Goal: Transaction & Acquisition: Purchase product/service

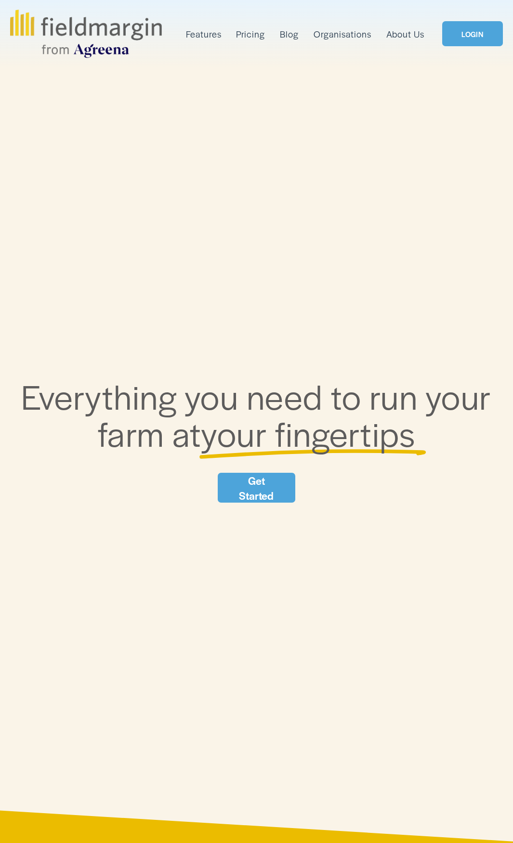
click at [455, 36] on link "LOGIN" at bounding box center [472, 33] width 61 height 25
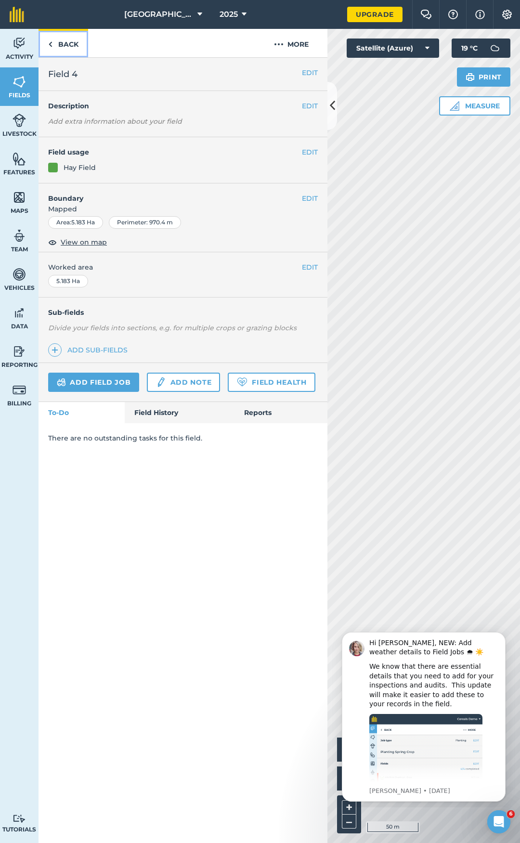
click at [76, 48] on link "Back" at bounding box center [64, 43] width 50 height 28
click at [331, 106] on icon at bounding box center [332, 105] width 5 height 17
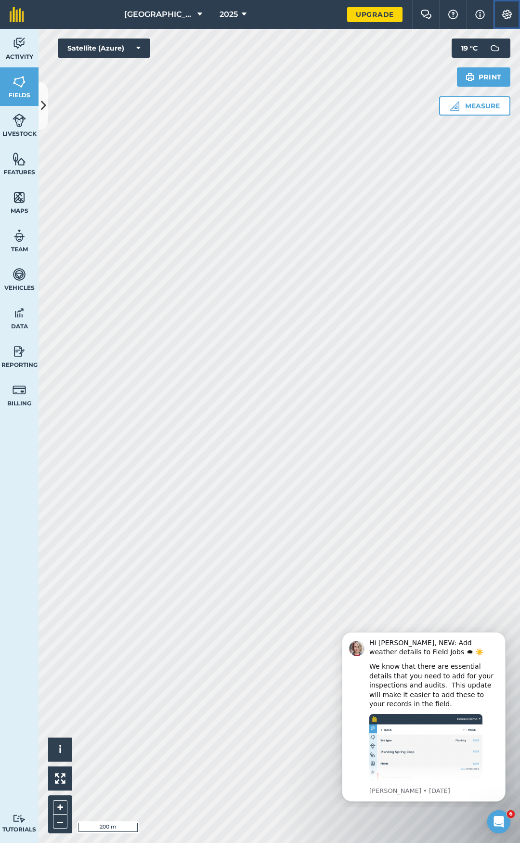
click at [507, 19] on button "Settings" at bounding box center [506, 14] width 27 height 29
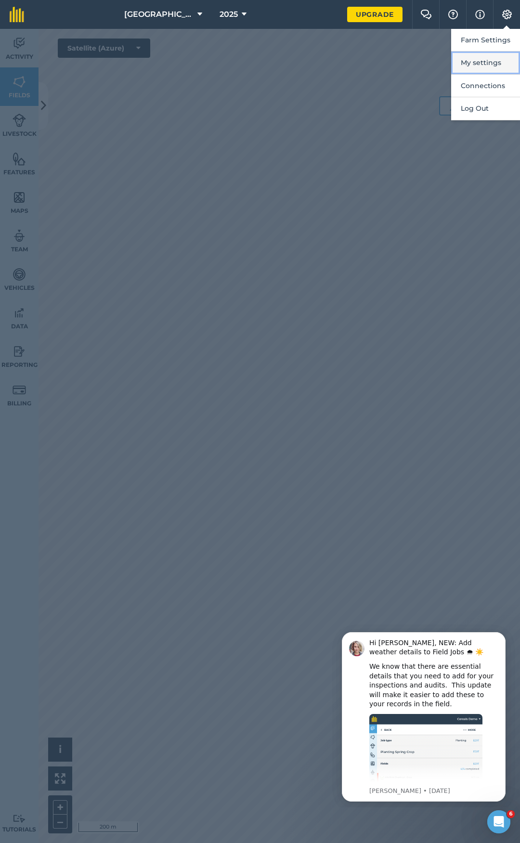
click at [488, 70] on button "My settings" at bounding box center [485, 63] width 69 height 23
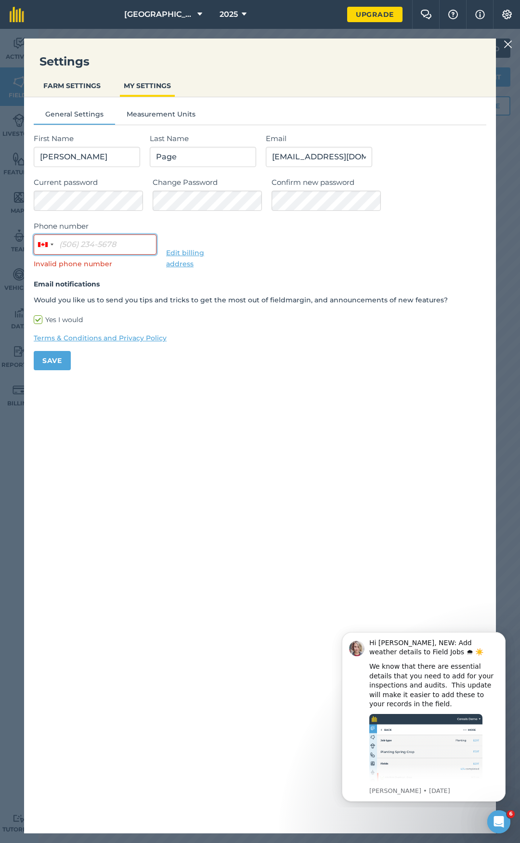
click at [87, 242] on input "Phone number" at bounding box center [95, 244] width 123 height 20
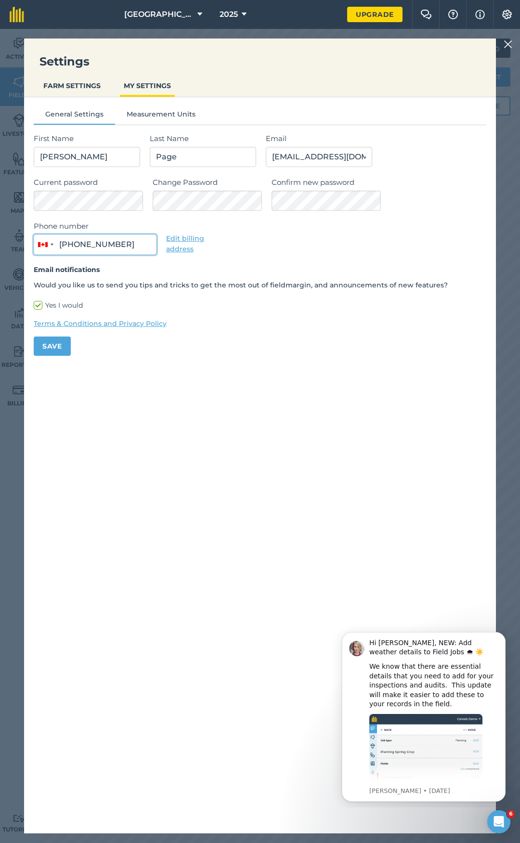
type input "(819) 534-6546"
click at [44, 339] on button "Save" at bounding box center [52, 345] width 37 height 19
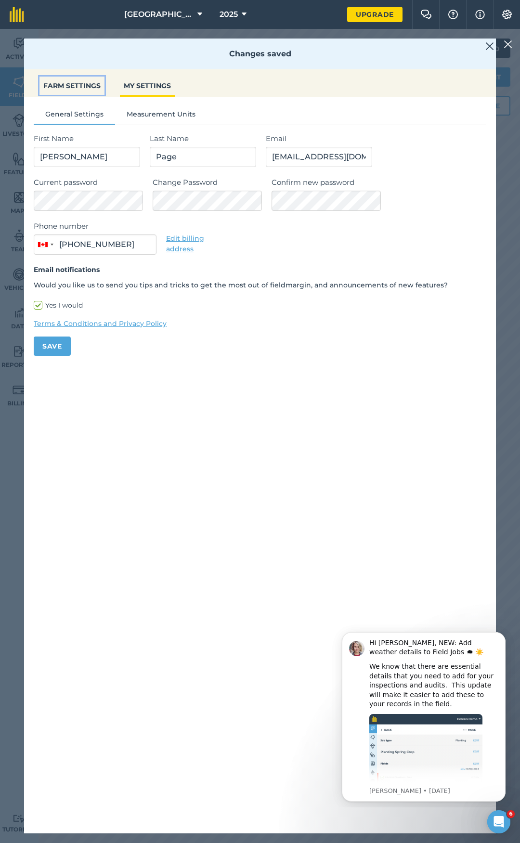
click at [79, 86] on button "FARM SETTINGS" at bounding box center [71, 86] width 65 height 18
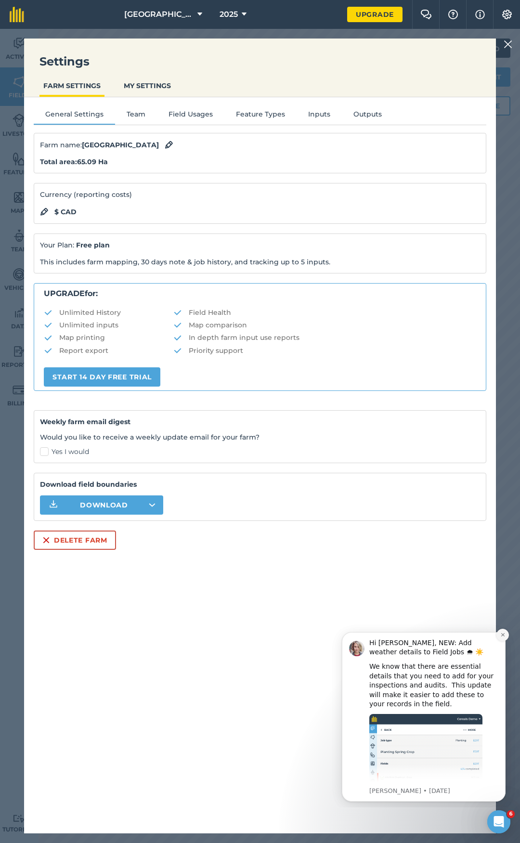
click at [502, 633] on icon "Dismiss notification" at bounding box center [502, 634] width 5 height 5
click at [503, 729] on icon "Dismiss notification" at bounding box center [502, 726] width 5 height 5
click at [504, 761] on icon "Dismiss notification" at bounding box center [502, 762] width 5 height 5
click at [502, 635] on icon "Dismiss notification" at bounding box center [502, 634] width 5 height 5
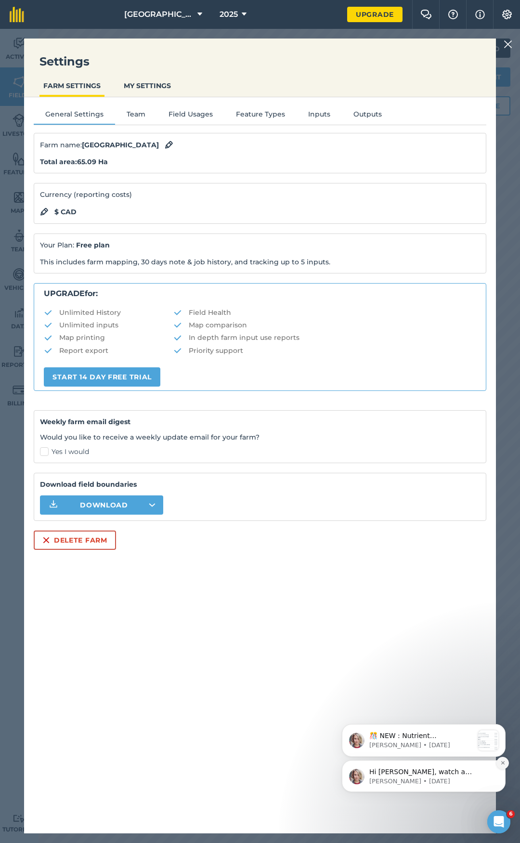
click at [505, 761] on icon "Dismiss notification" at bounding box center [502, 762] width 5 height 5
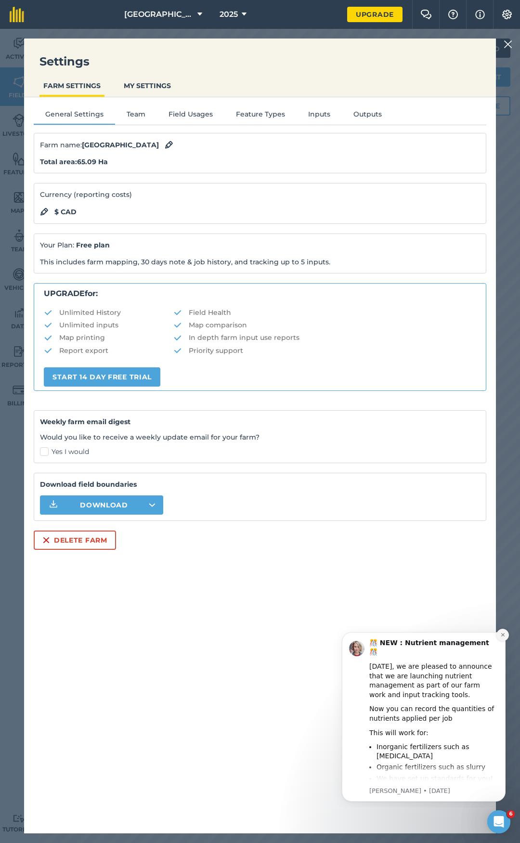
click at [501, 632] on button "Dismiss notification" at bounding box center [502, 635] width 13 height 13
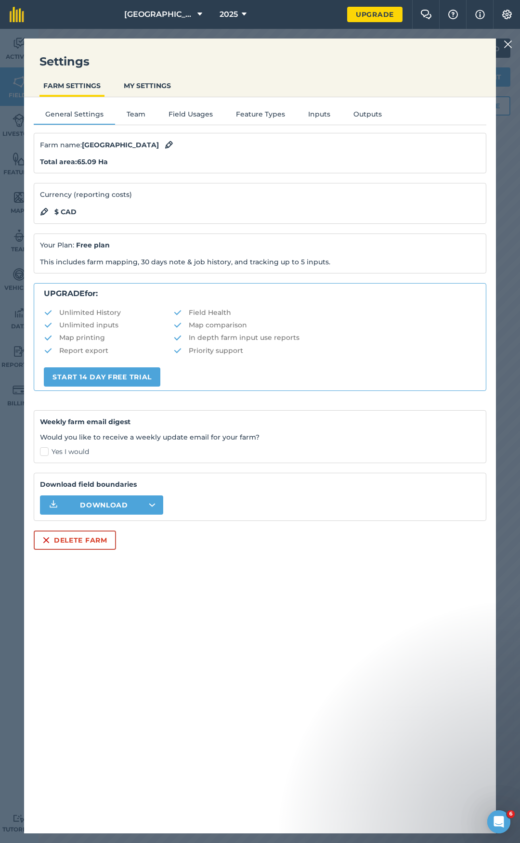
click at [511, 44] on img at bounding box center [507, 45] width 9 height 12
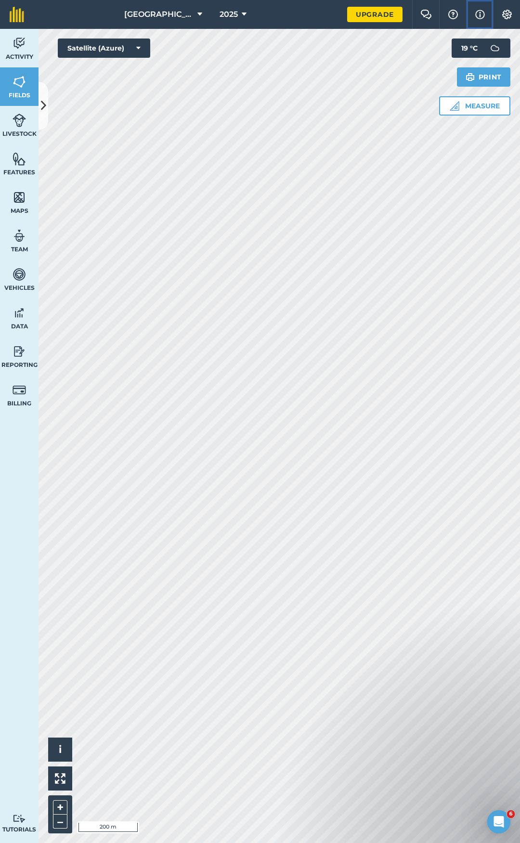
click at [479, 14] on img at bounding box center [480, 15] width 10 height 12
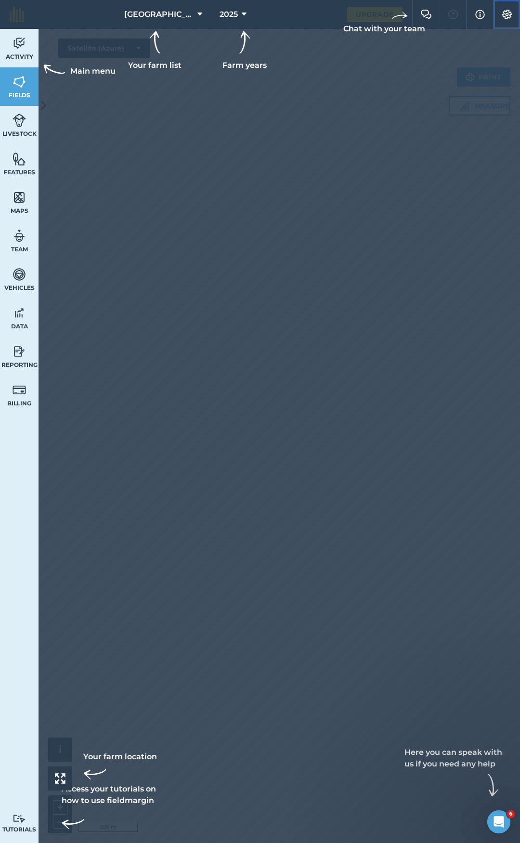
click at [512, 13] on img at bounding box center [507, 15] width 12 height 10
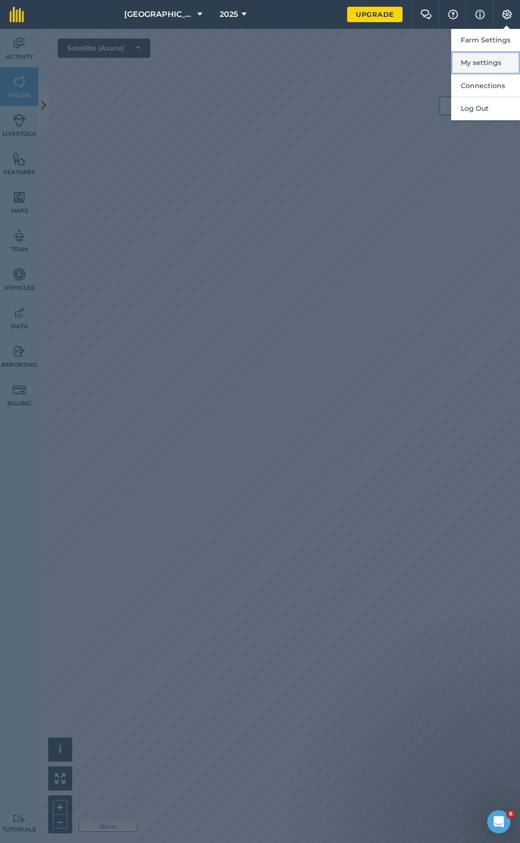
click at [490, 59] on button "My settings" at bounding box center [485, 63] width 69 height 23
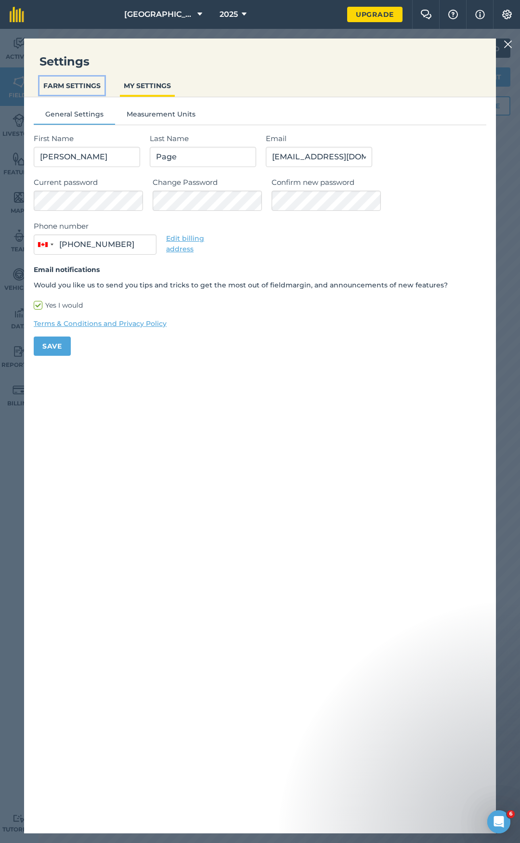
click at [79, 82] on button "FARM SETTINGS" at bounding box center [71, 86] width 65 height 18
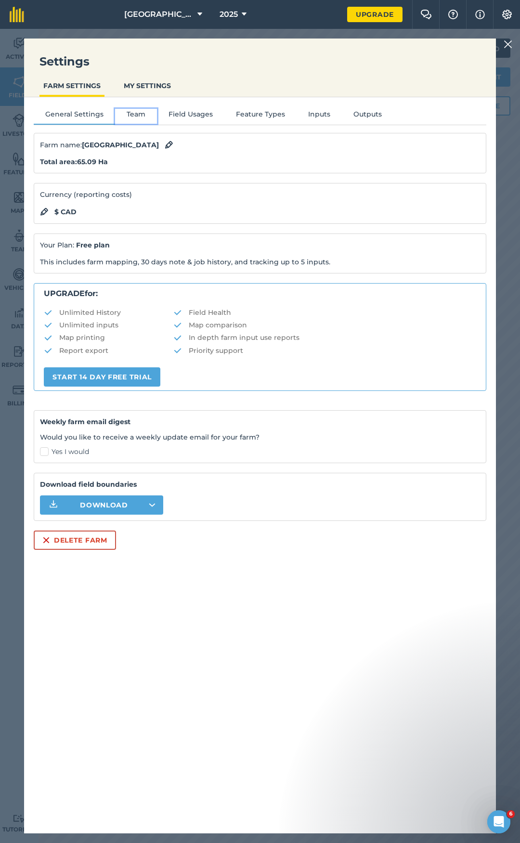
click at [142, 111] on button "Team" at bounding box center [136, 116] width 42 height 14
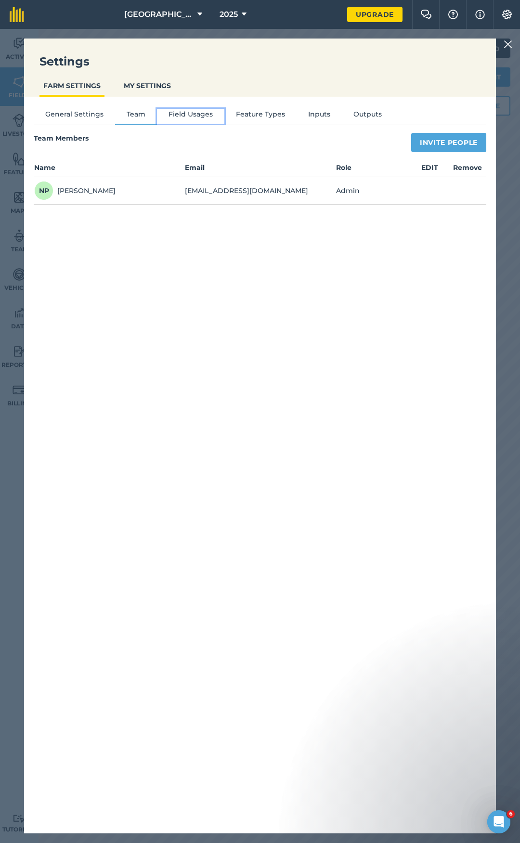
click at [180, 111] on button "Field Usages" at bounding box center [190, 116] width 67 height 14
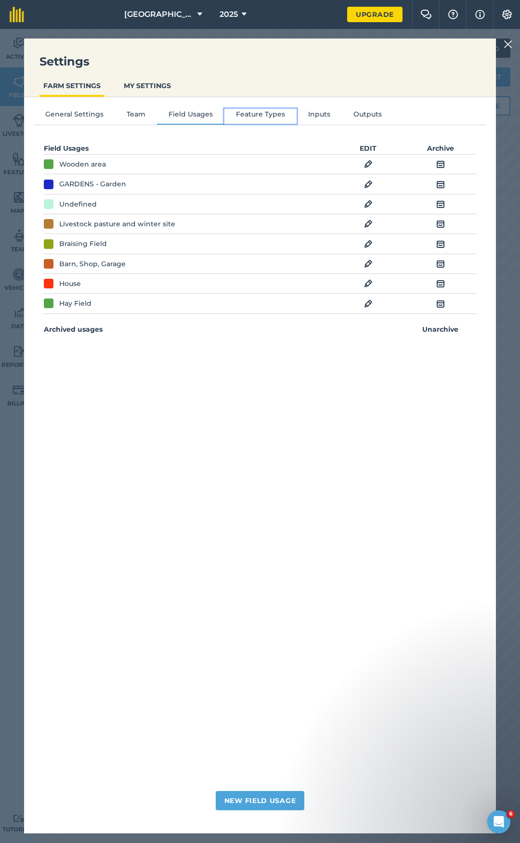
click at [247, 111] on button "Feature Types" at bounding box center [260, 116] width 72 height 14
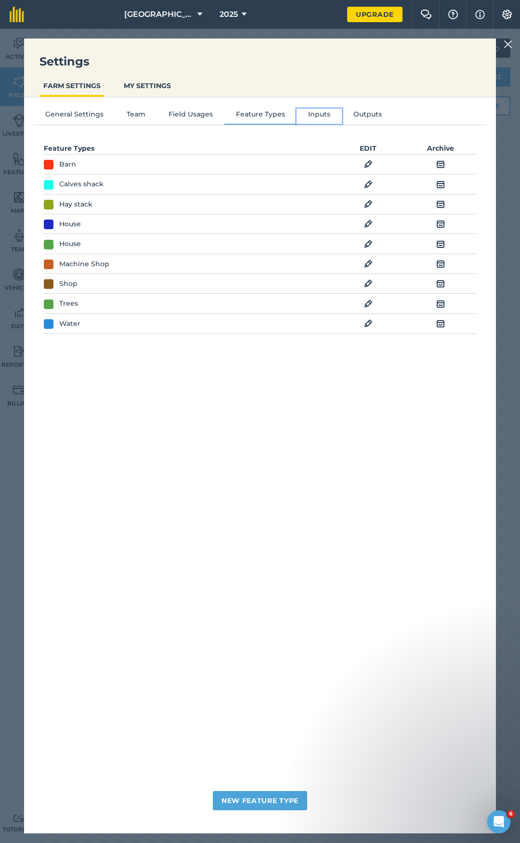
click at [322, 116] on button "Inputs" at bounding box center [319, 116] width 45 height 14
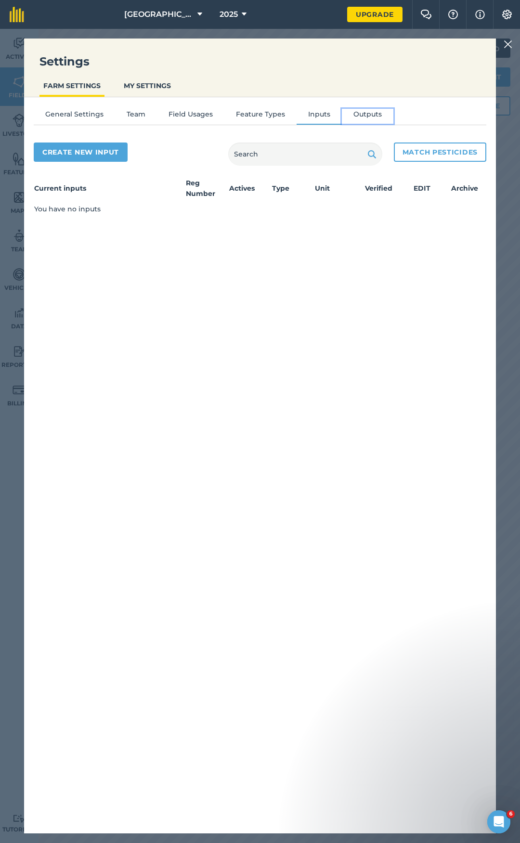
click at [371, 115] on button "Outputs" at bounding box center [368, 116] width 52 height 14
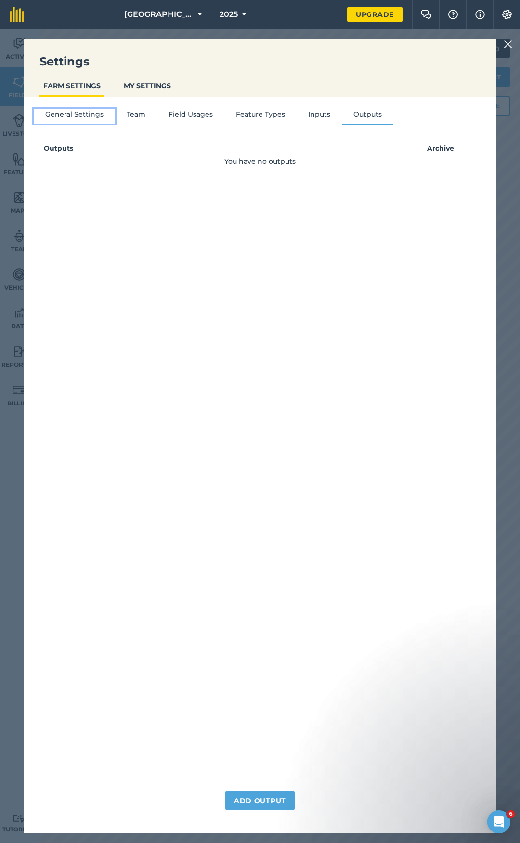
click at [74, 116] on button "General Settings" at bounding box center [74, 116] width 81 height 14
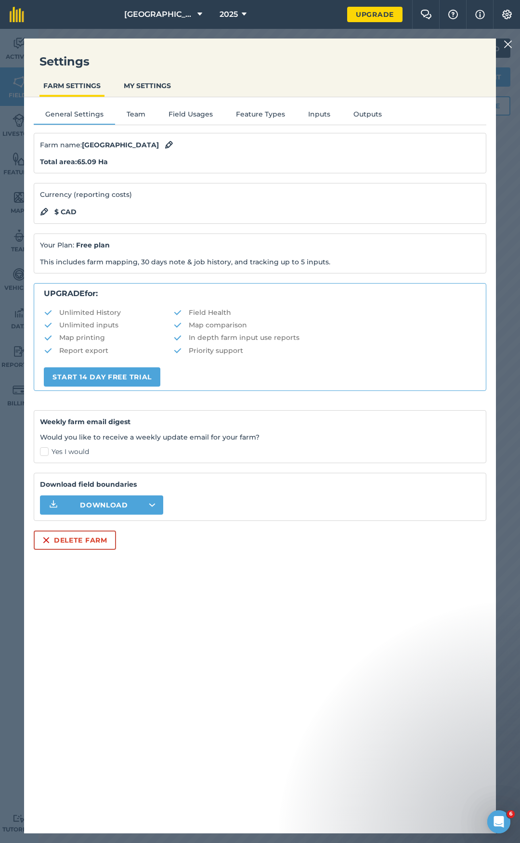
click at [508, 44] on img at bounding box center [507, 45] width 9 height 12
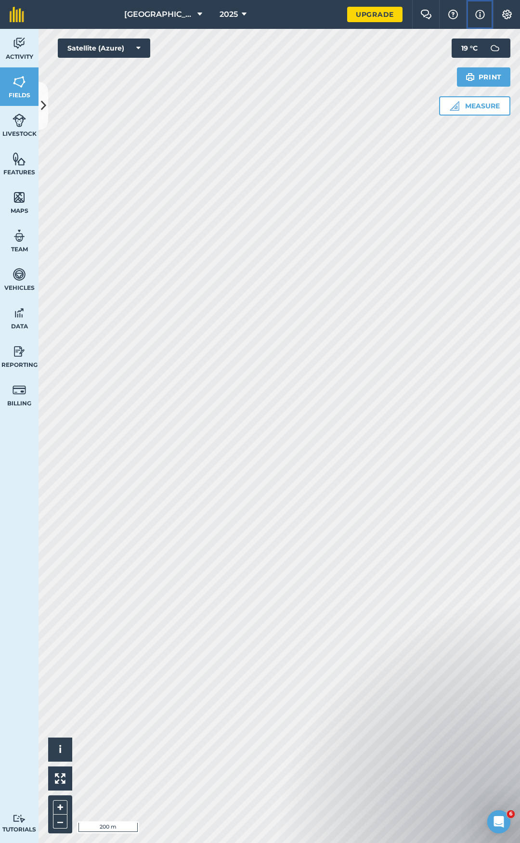
click at [478, 13] on img at bounding box center [480, 15] width 10 height 12
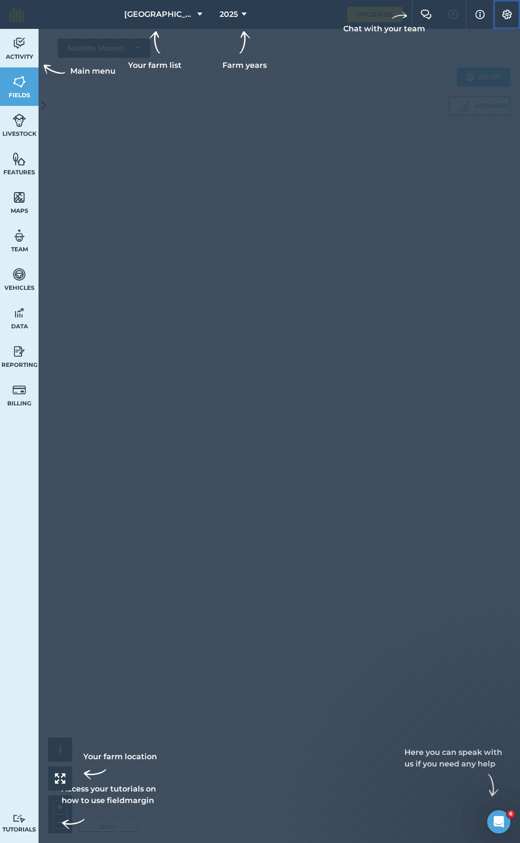
click at [510, 17] on img at bounding box center [507, 15] width 12 height 10
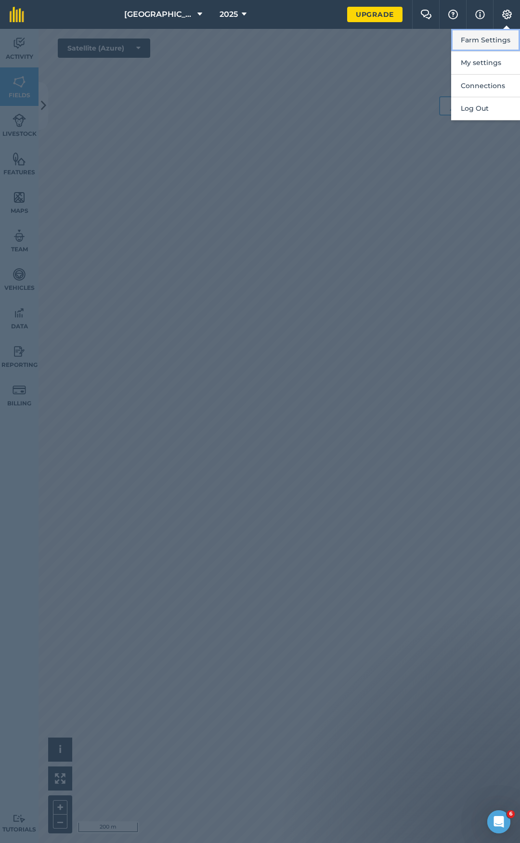
click at [489, 37] on button "Farm Settings" at bounding box center [485, 40] width 69 height 23
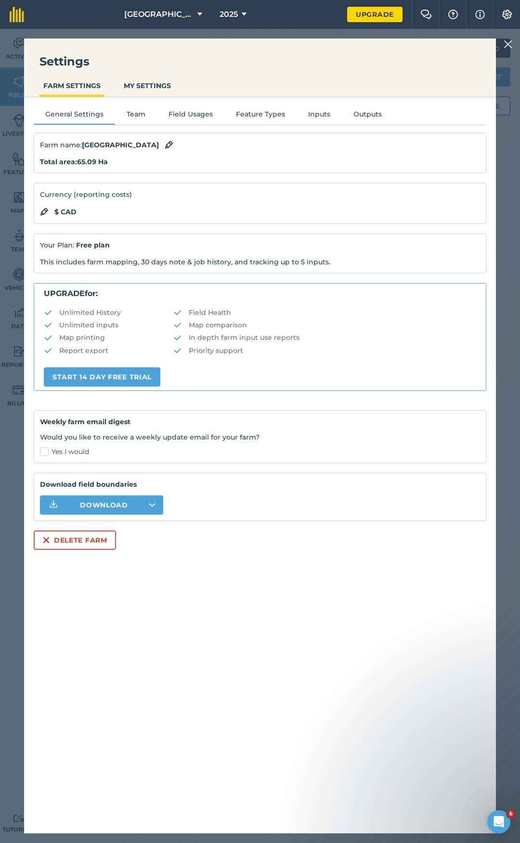
click at [507, 42] on img at bounding box center [507, 45] width 9 height 12
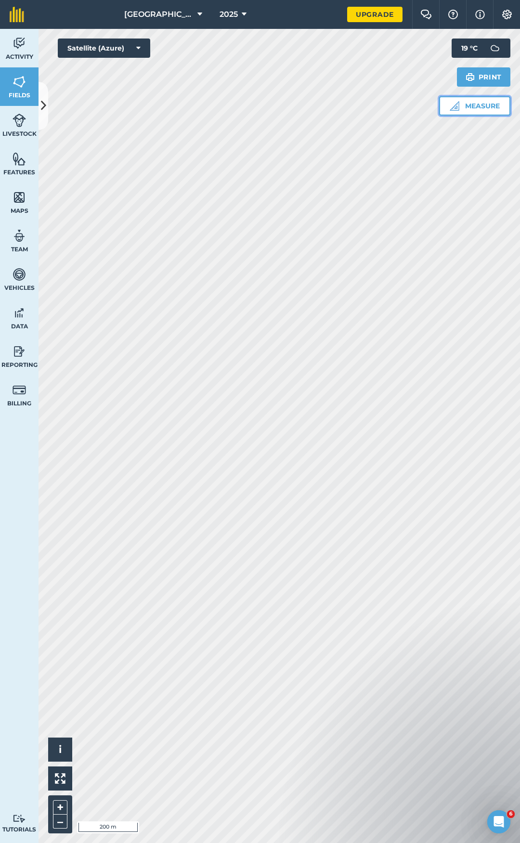
click at [485, 109] on button "Measure" at bounding box center [474, 105] width 71 height 19
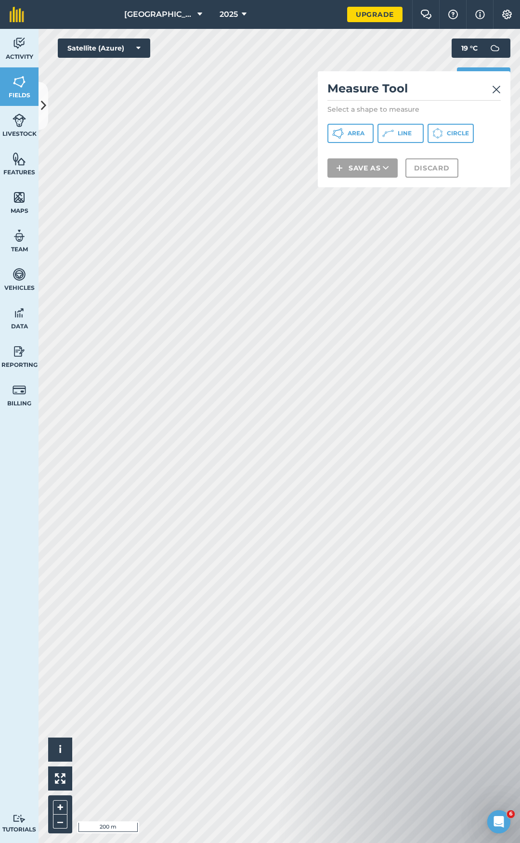
click at [494, 92] on img at bounding box center [496, 90] width 9 height 12
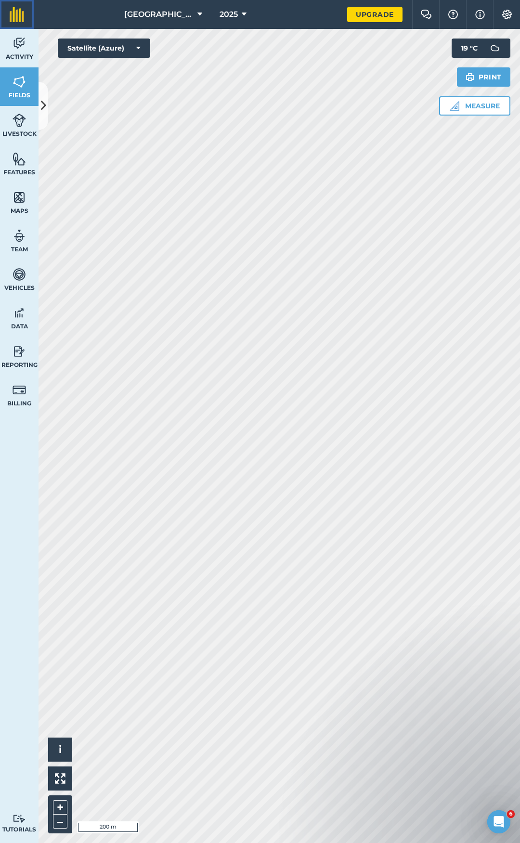
click at [17, 11] on img at bounding box center [17, 14] width 14 height 15
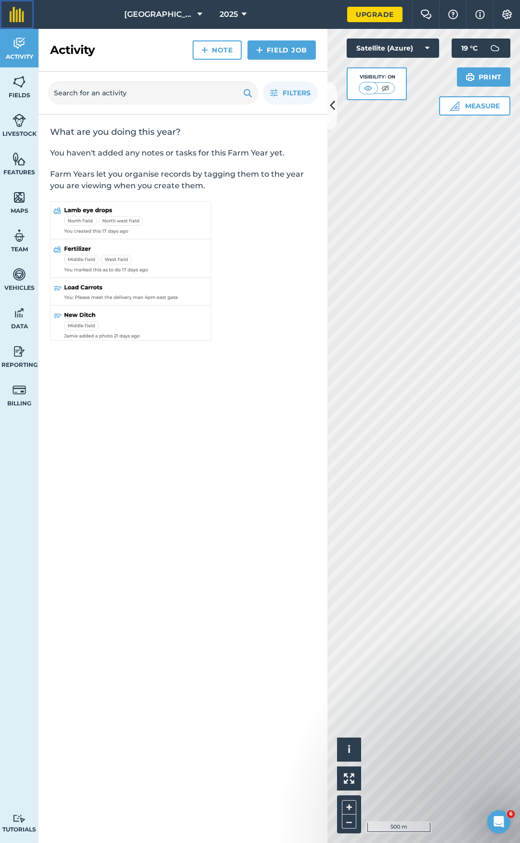
click at [22, 12] on img at bounding box center [17, 14] width 14 height 15
click at [332, 100] on icon at bounding box center [332, 105] width 5 height 17
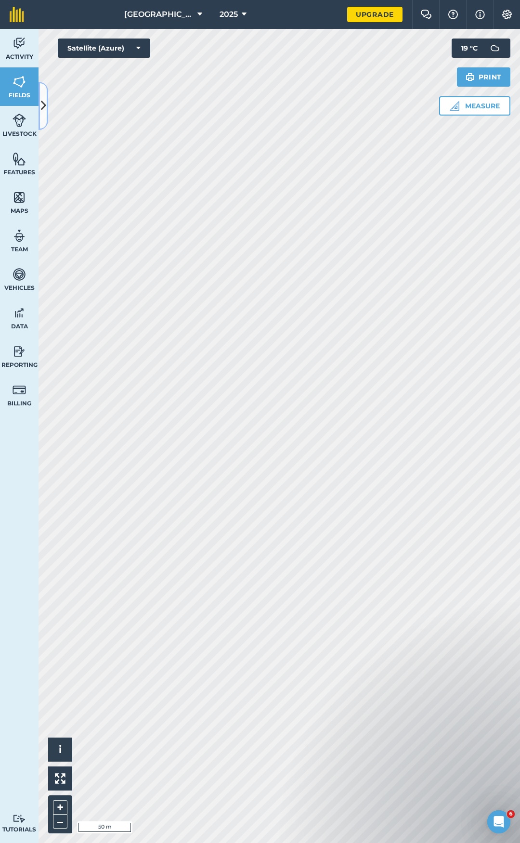
click at [43, 107] on icon at bounding box center [43, 105] width 5 height 17
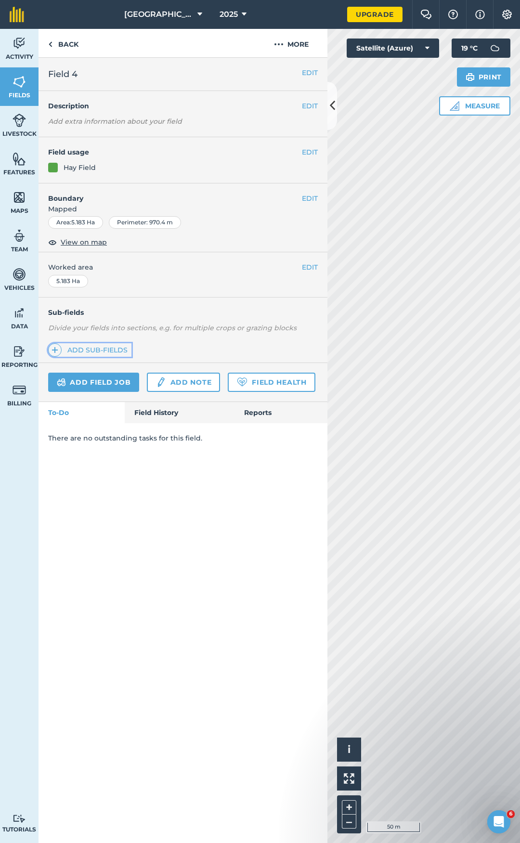
click at [74, 350] on link "Add sub-fields" at bounding box center [89, 349] width 83 height 13
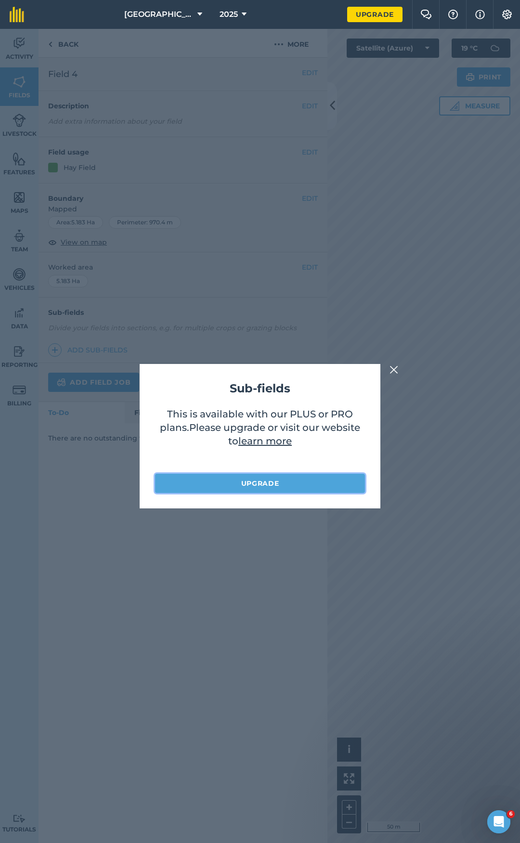
click at [275, 486] on link "Upgrade" at bounding box center [260, 483] width 210 height 19
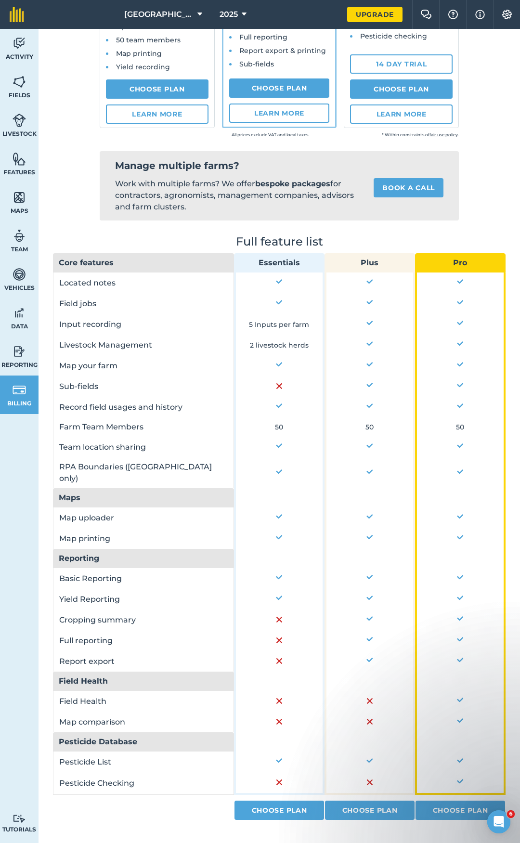
scroll to position [228, 0]
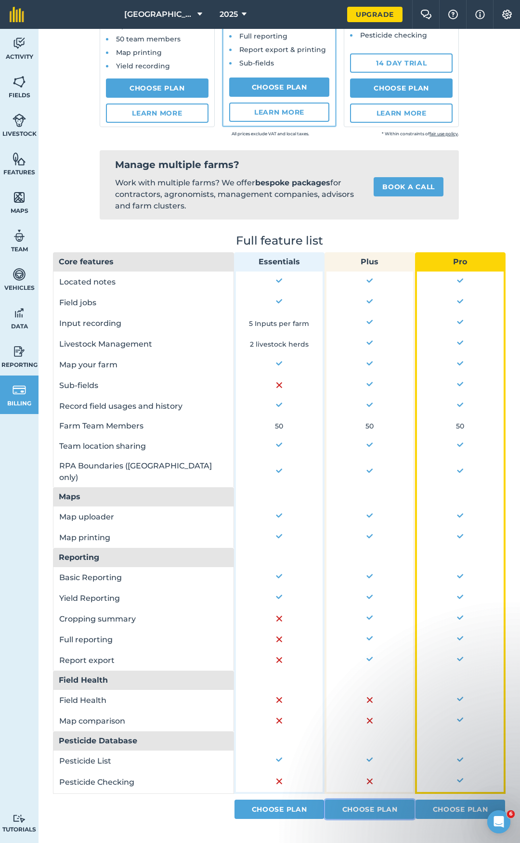
click at [358, 800] on link "Choose Plan" at bounding box center [370, 809] width 90 height 19
select select "9220acf7-288c-4cbd-b74c-53c24f79aa56"
select select "CA"
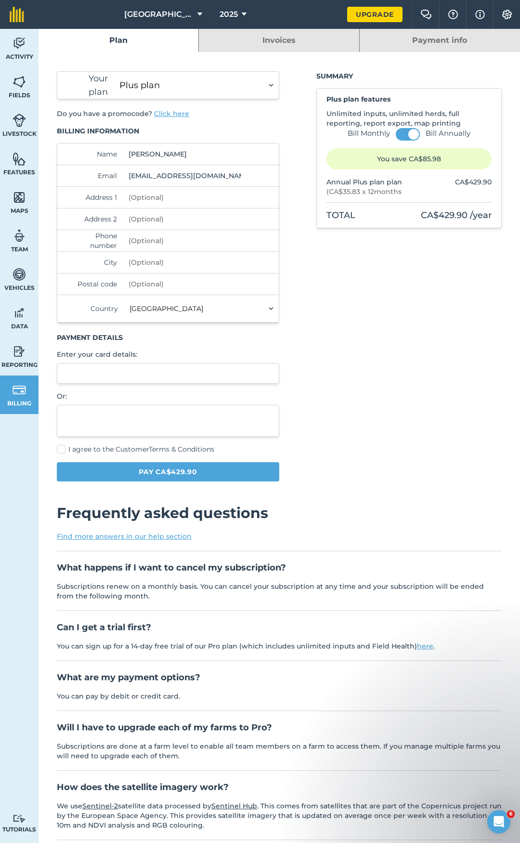
click at [159, 90] on select "Essentials plan Plus plan Pro plan" at bounding box center [197, 85] width 163 height 25
click at [116, 73] on select "Essentials plan Plus plan Pro plan" at bounding box center [197, 85] width 163 height 25
click at [198, 89] on select "Essentials plan Plus plan Pro plan" at bounding box center [197, 85] width 163 height 25
select select "c333f8ae-3c08-4337-b93a-84218057e287"
click at [116, 73] on select "Essentials plan Plus plan Pro plan" at bounding box center [197, 85] width 163 height 25
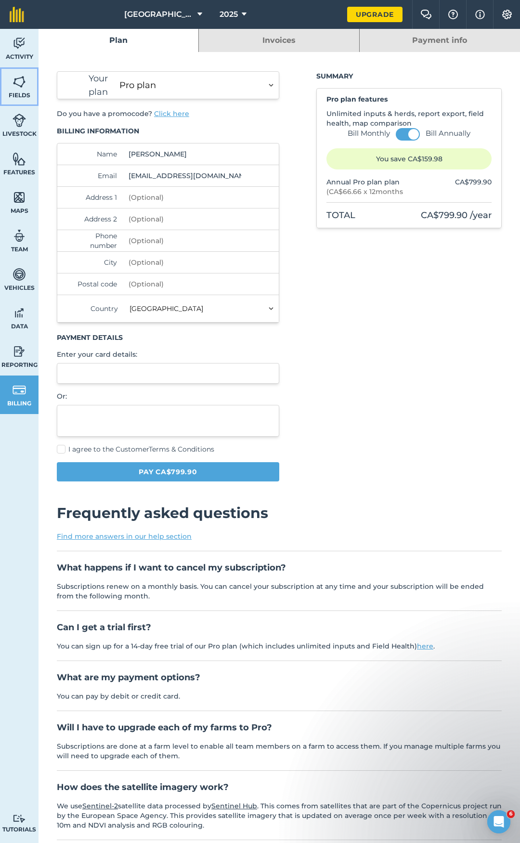
click at [17, 90] on link "Fields" at bounding box center [19, 86] width 39 height 39
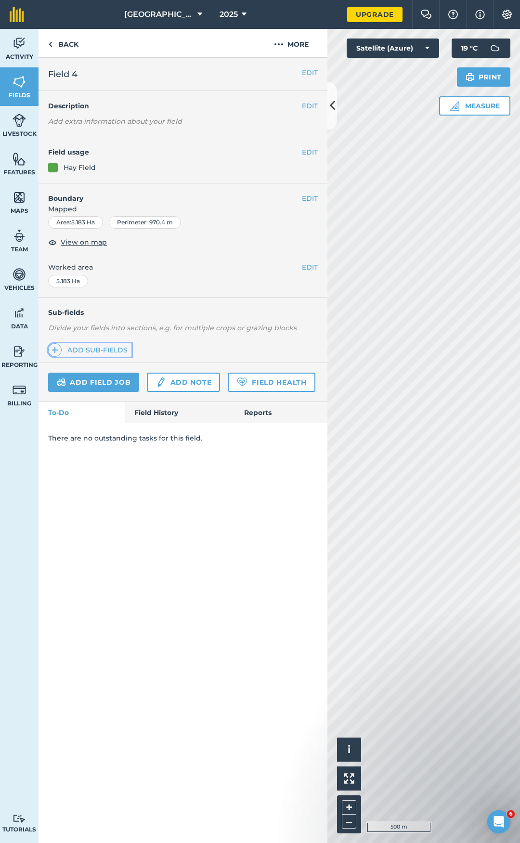
click at [93, 347] on link "Add sub-fields" at bounding box center [89, 349] width 83 height 13
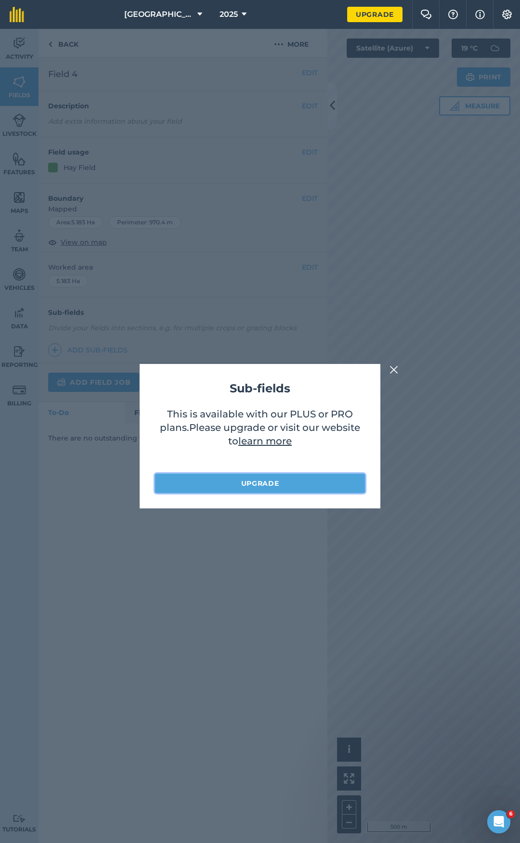
click at [260, 484] on link "Upgrade" at bounding box center [260, 483] width 210 height 19
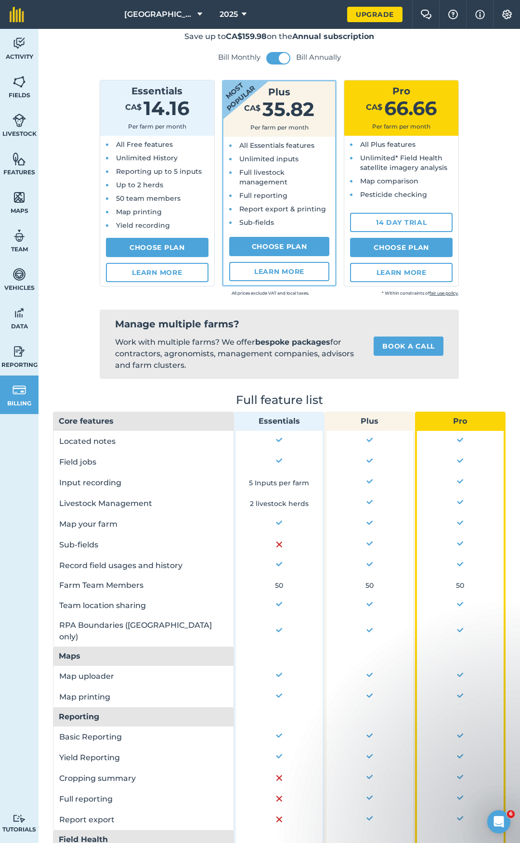
scroll to position [35, 0]
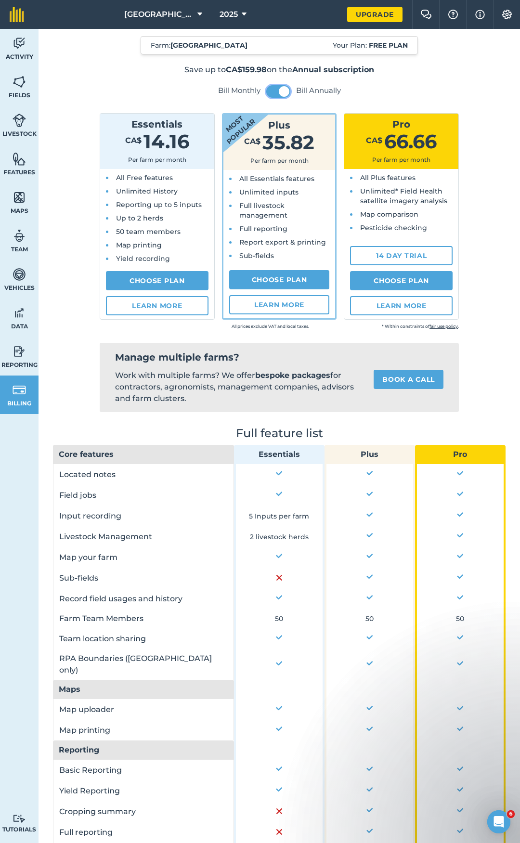
click at [270, 91] on button at bounding box center [278, 91] width 24 height 13
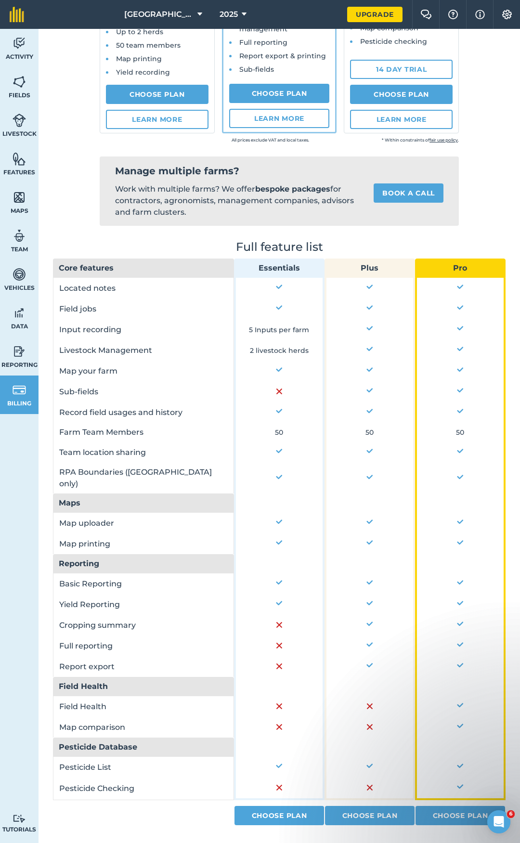
scroll to position [228, 0]
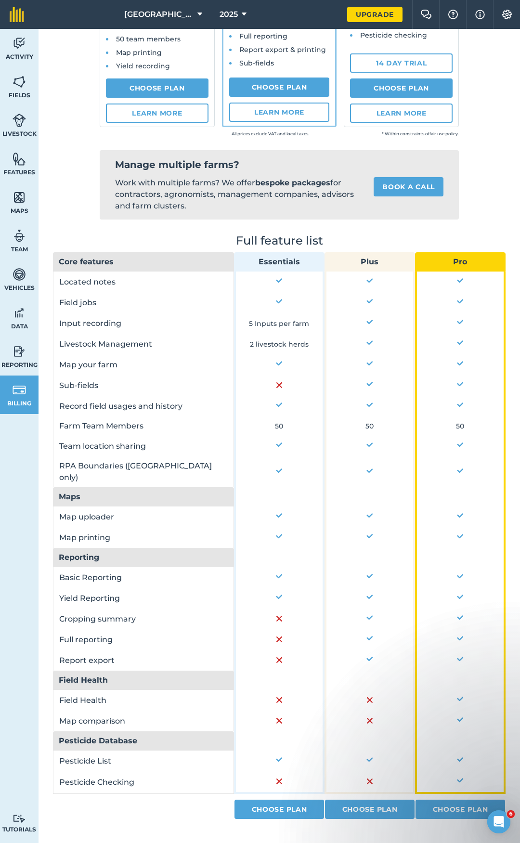
click at [373, 750] on td at bounding box center [369, 760] width 90 height 21
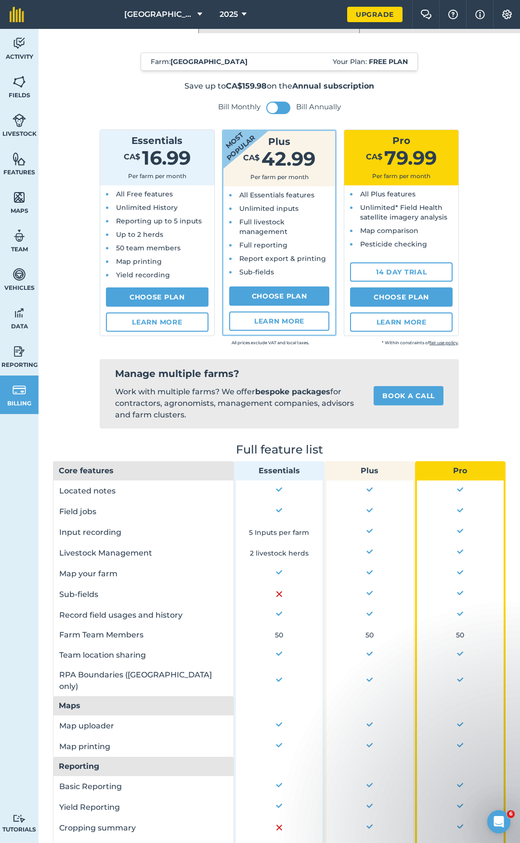
scroll to position [0, 0]
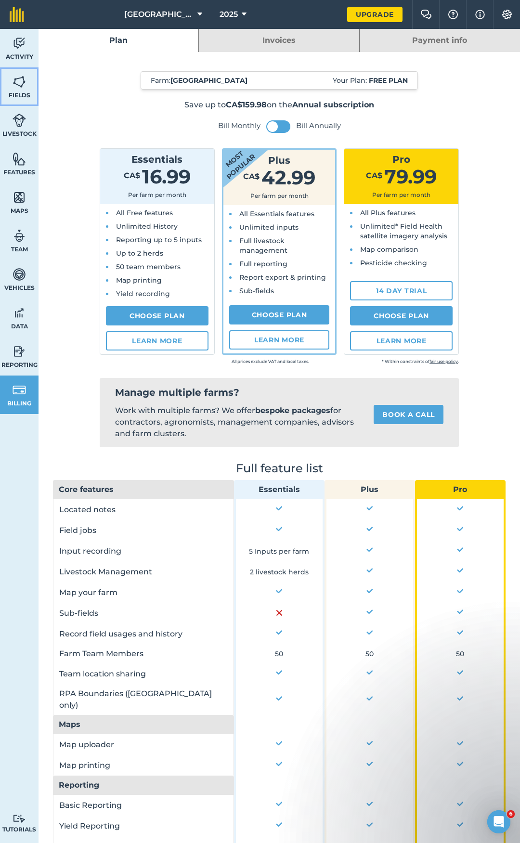
click at [21, 91] on span "Fields" at bounding box center [19, 95] width 39 height 8
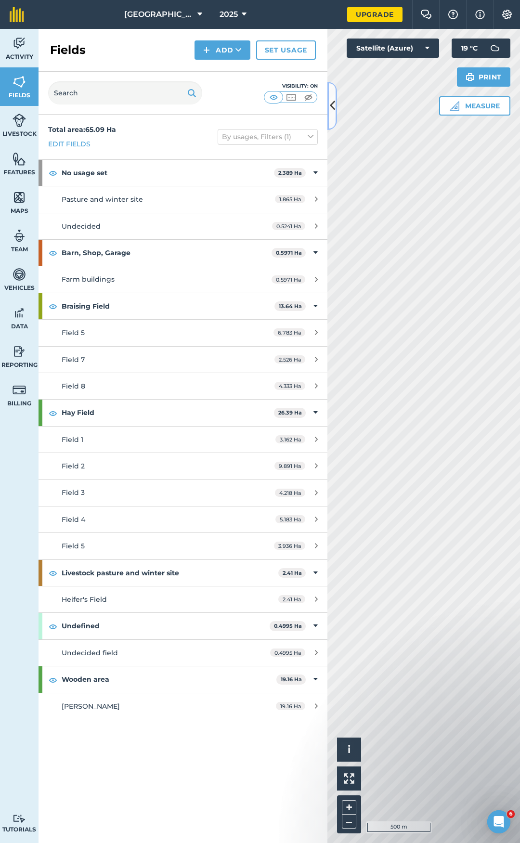
click at [334, 99] on icon at bounding box center [332, 105] width 5 height 17
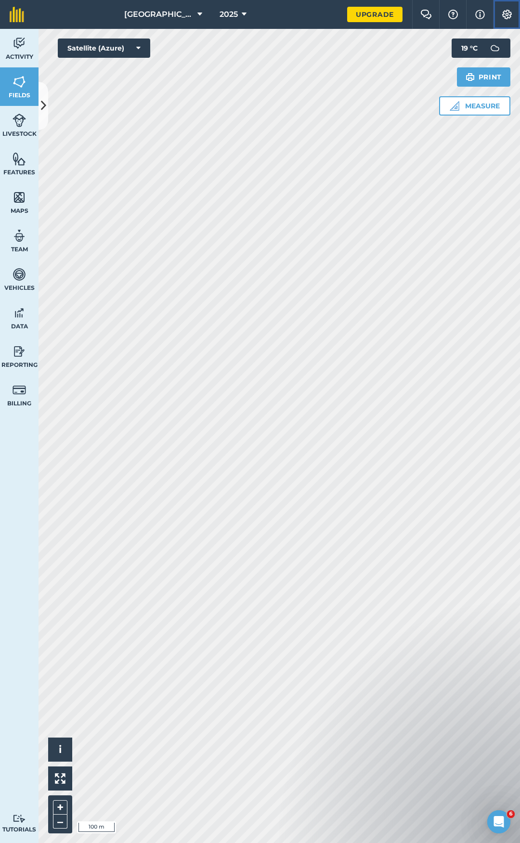
click at [508, 9] on button "Settings" at bounding box center [506, 14] width 27 height 29
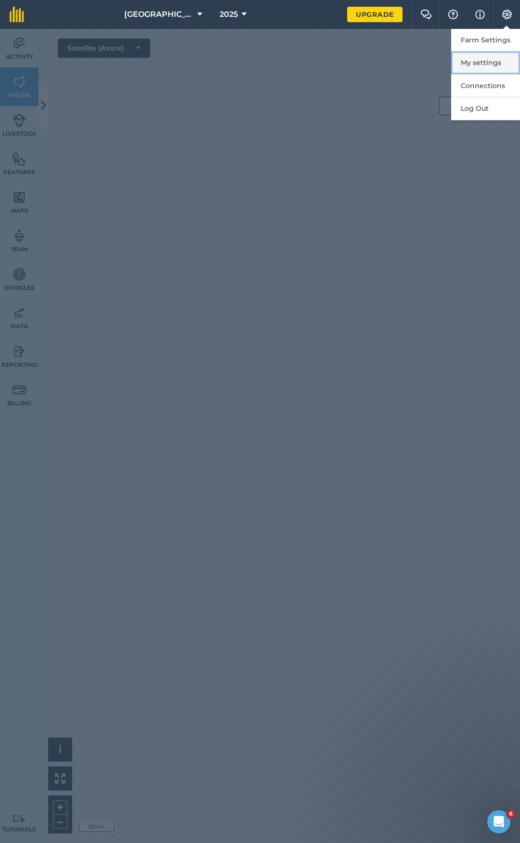
click at [496, 64] on button "My settings" at bounding box center [485, 63] width 69 height 23
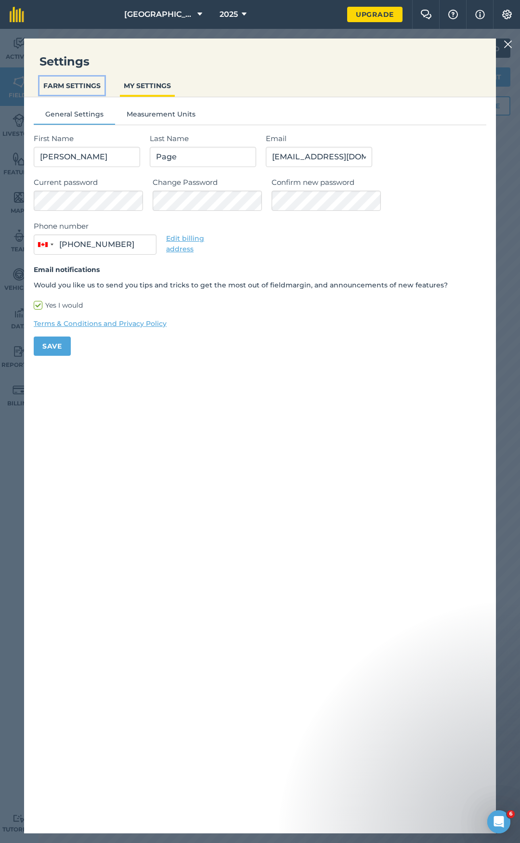
click at [84, 86] on button "FARM SETTINGS" at bounding box center [71, 86] width 65 height 18
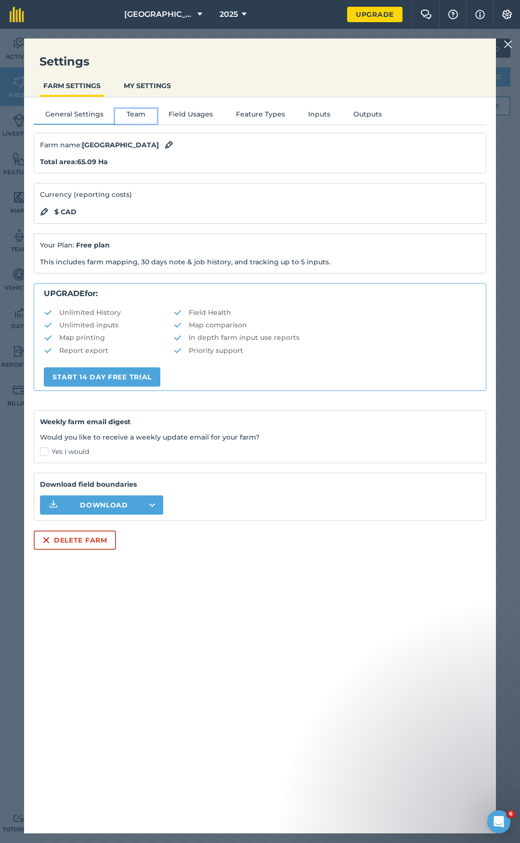
click at [133, 114] on button "Team" at bounding box center [136, 116] width 42 height 14
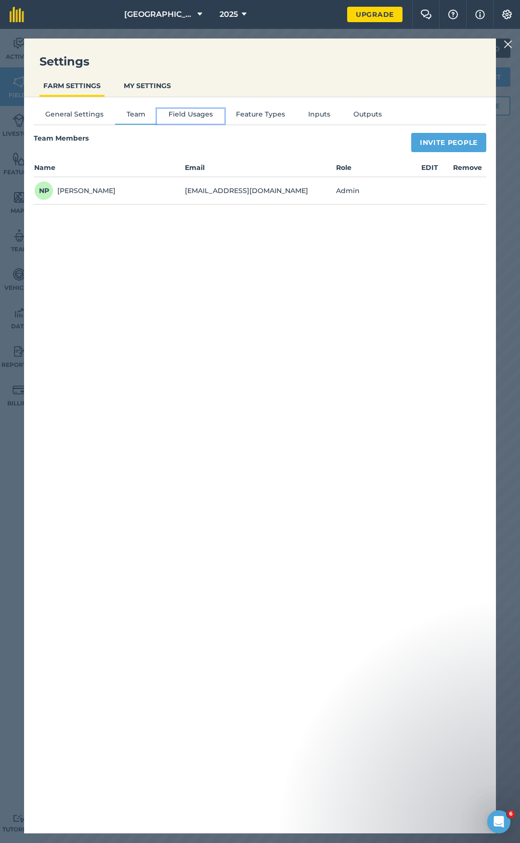
click at [186, 116] on button "Field Usages" at bounding box center [190, 116] width 67 height 14
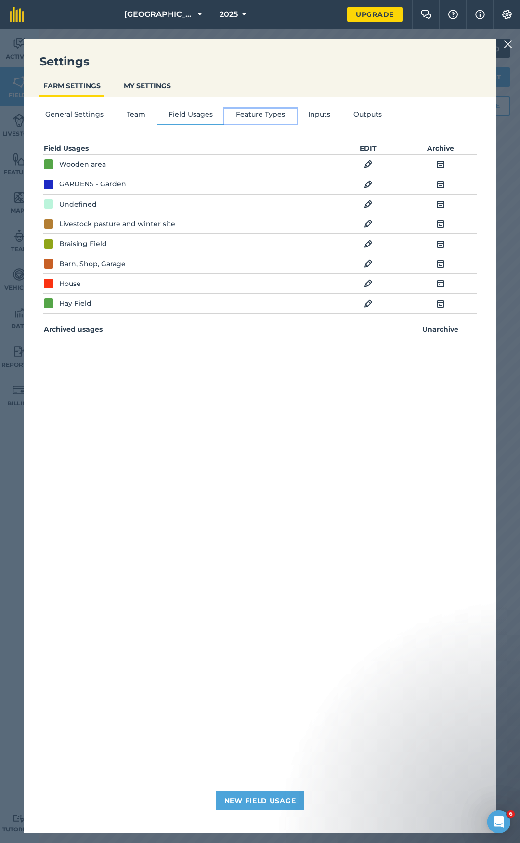
click at [249, 114] on button "Feature Types" at bounding box center [260, 116] width 72 height 14
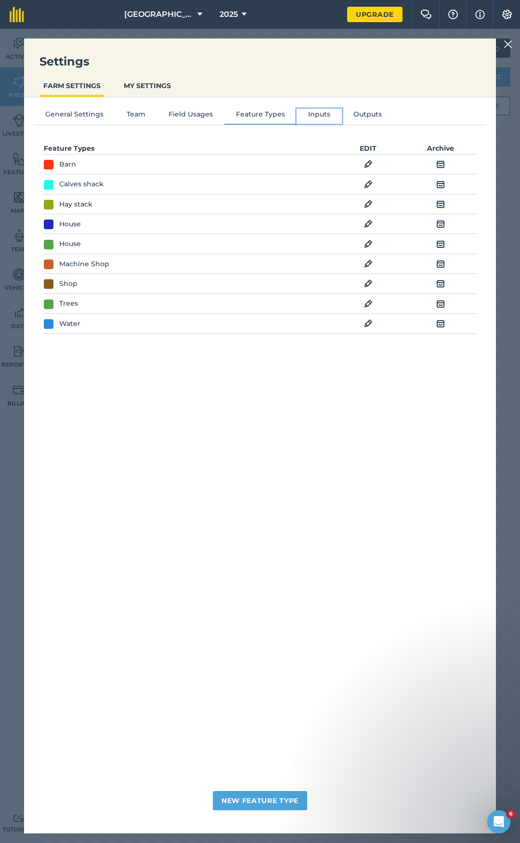
click at [314, 115] on button "Inputs" at bounding box center [319, 116] width 45 height 14
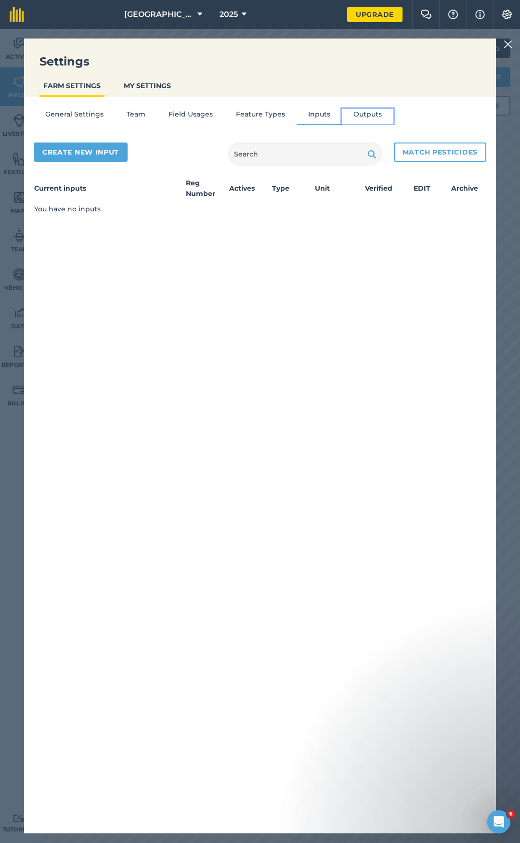
click at [354, 113] on button "Outputs" at bounding box center [368, 116] width 52 height 14
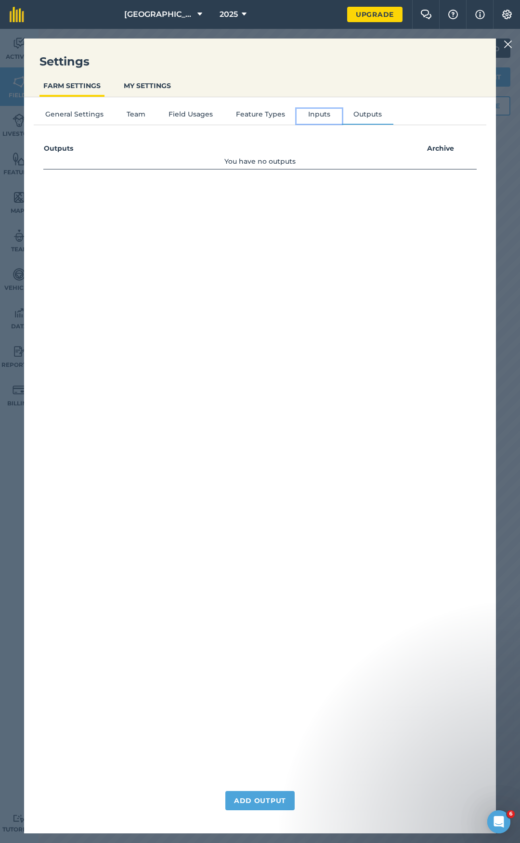
click at [310, 117] on button "Inputs" at bounding box center [319, 116] width 45 height 14
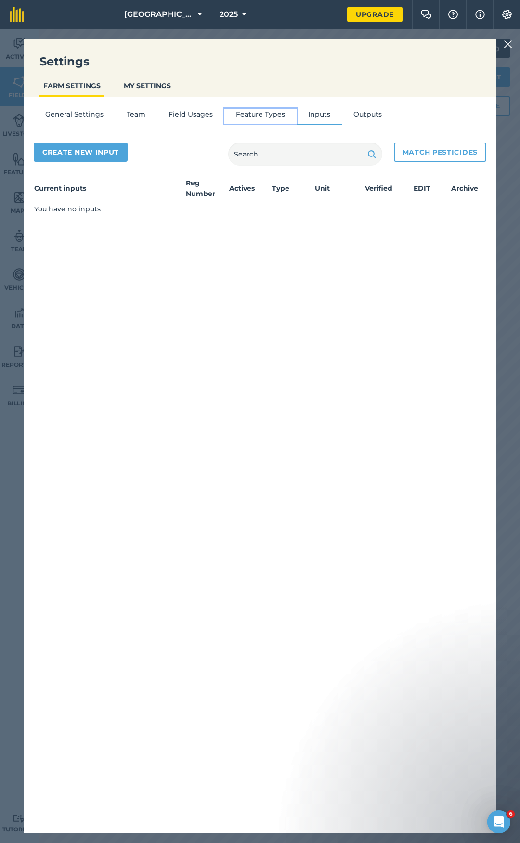
click at [281, 113] on button "Feature Types" at bounding box center [260, 116] width 72 height 14
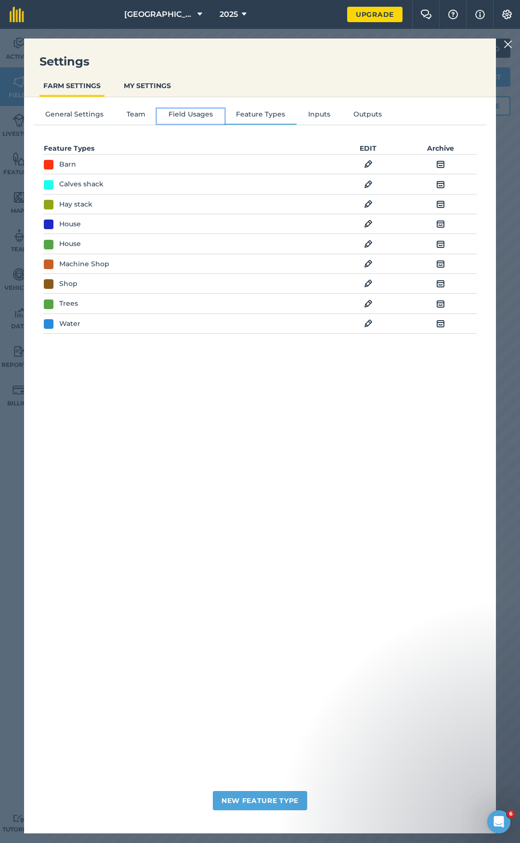
click at [198, 116] on button "Field Usages" at bounding box center [190, 116] width 67 height 14
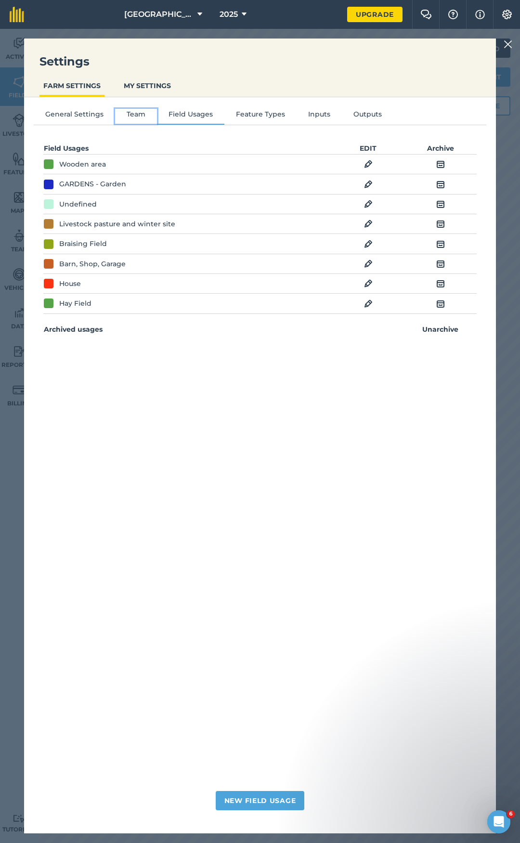
click at [129, 112] on button "Team" at bounding box center [136, 116] width 42 height 14
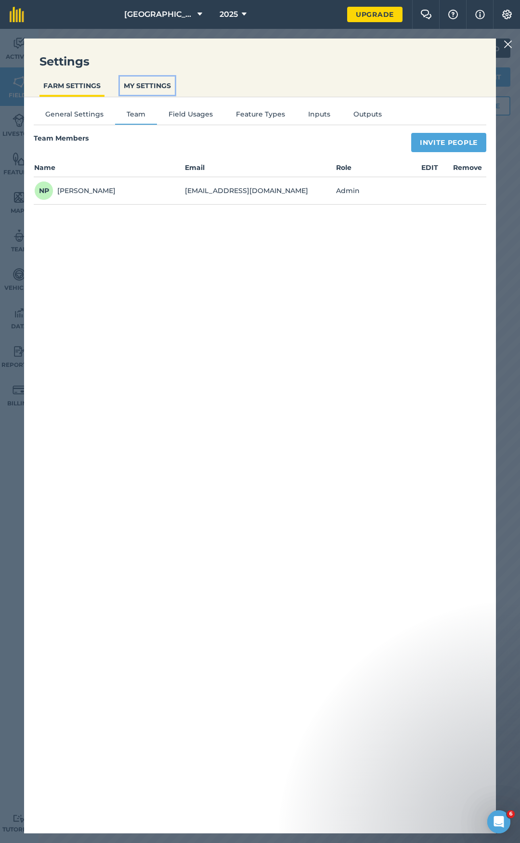
click at [147, 77] on button "MY SETTINGS" at bounding box center [147, 86] width 55 height 18
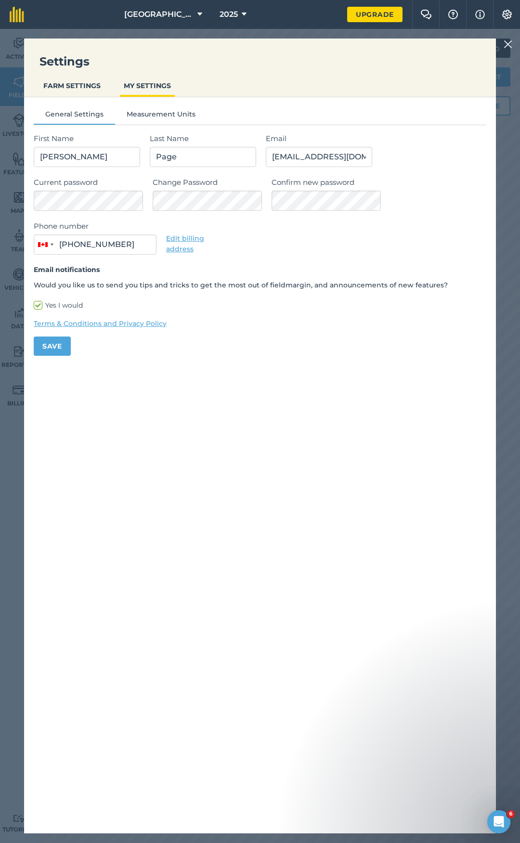
click at [505, 44] on img at bounding box center [507, 45] width 9 height 12
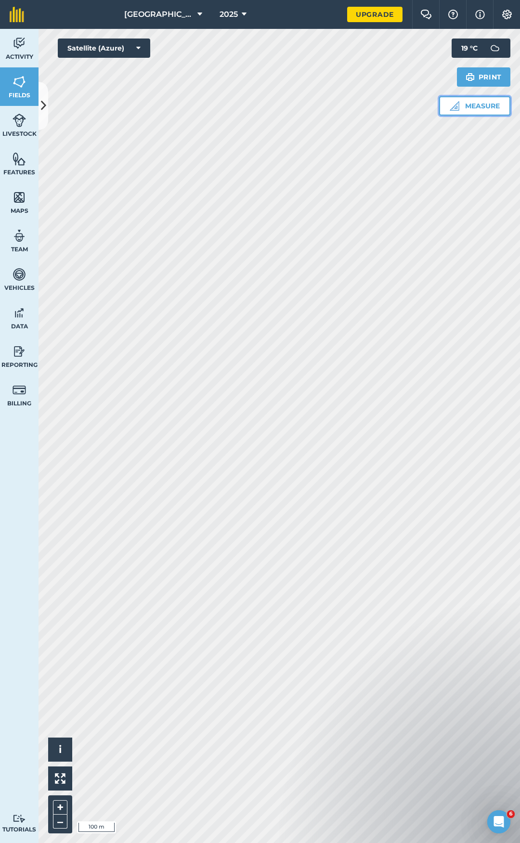
click at [491, 108] on button "Measure" at bounding box center [474, 105] width 71 height 19
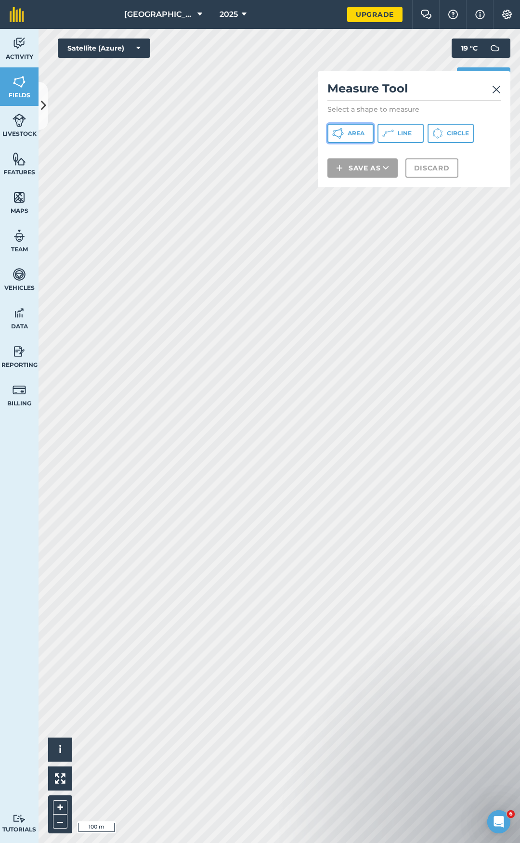
click at [350, 131] on span "Area" at bounding box center [356, 133] width 17 height 8
click at [498, 88] on img at bounding box center [496, 90] width 9 height 12
